Goal: Task Accomplishment & Management: Use online tool/utility

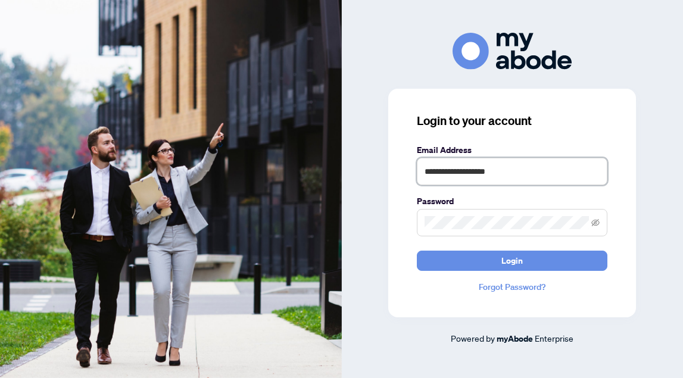
type input "**********"
click at [448, 213] on span at bounding box center [512, 222] width 191 height 27
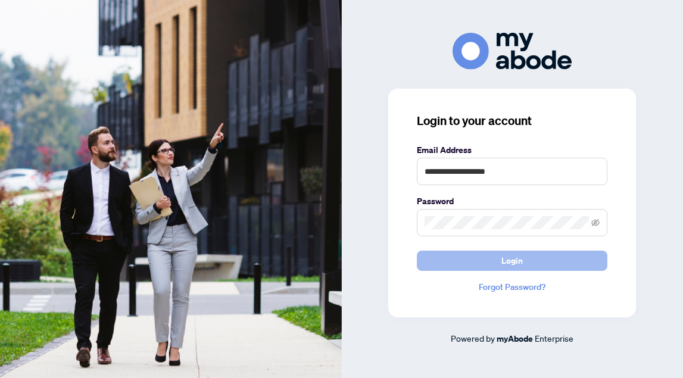
click at [489, 254] on button "Login" at bounding box center [512, 261] width 191 height 20
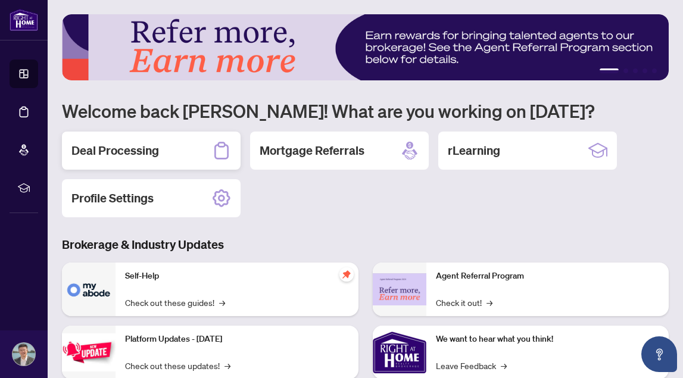
click at [130, 151] on h2 "Deal Processing" at bounding box center [116, 150] width 88 height 17
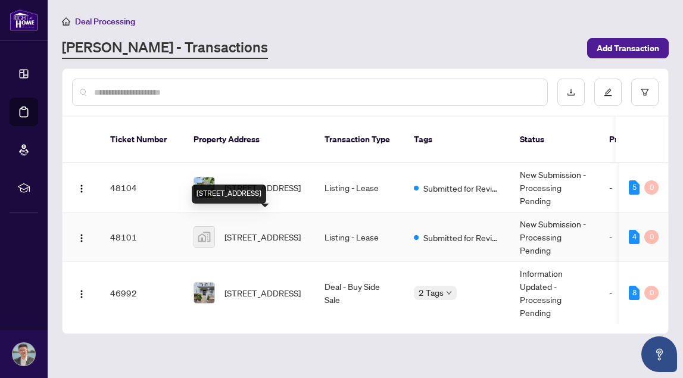
click at [260, 231] on span "[STREET_ADDRESS]" at bounding box center [263, 237] width 76 height 13
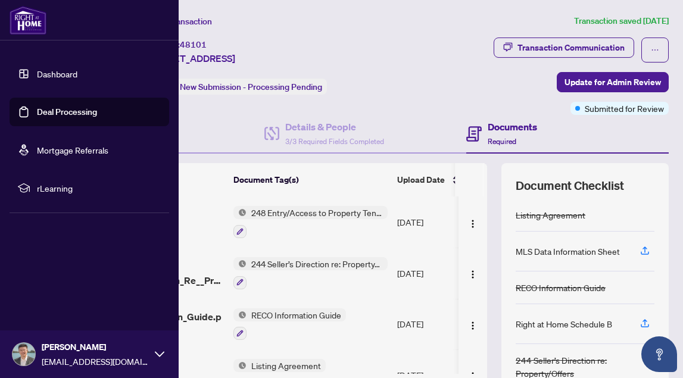
click at [15, 359] on img at bounding box center [24, 354] width 23 height 23
click at [73, 284] on button "Logout" at bounding box center [90, 284] width 160 height 20
click at [55, 284] on span "Logout" at bounding box center [48, 283] width 27 height 19
